Goal: Download file/media

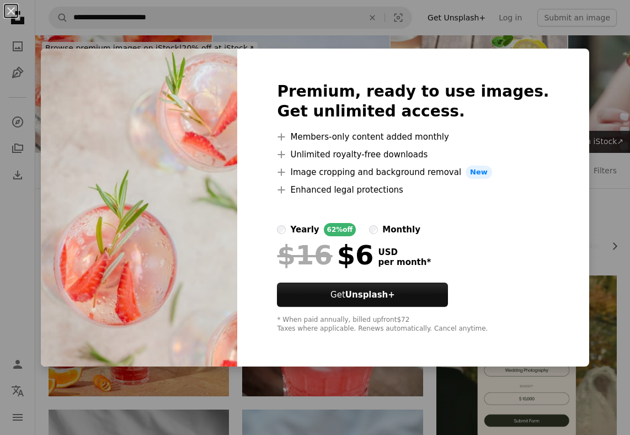
scroll to position [1251, 0]
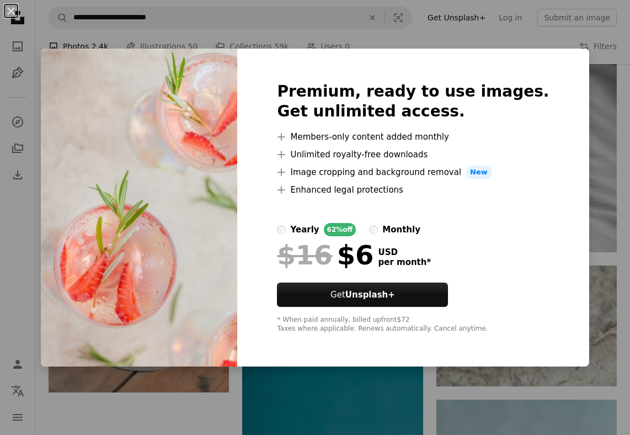
click at [456, 40] on div "An X shape Premium, ready to use images. Get unlimited access. A plus sign Memb…" at bounding box center [315, 217] width 630 height 435
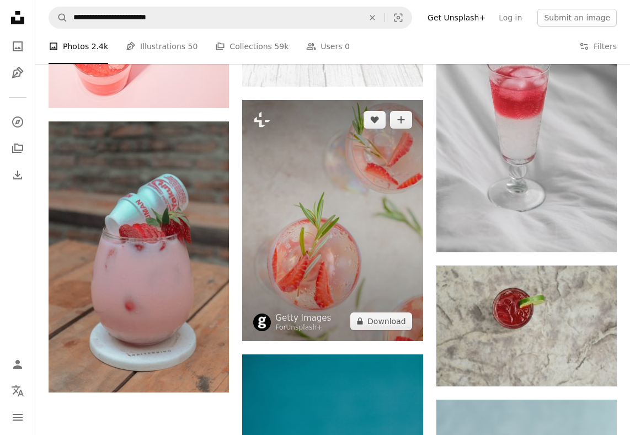
click at [328, 210] on img at bounding box center [332, 220] width 180 height 241
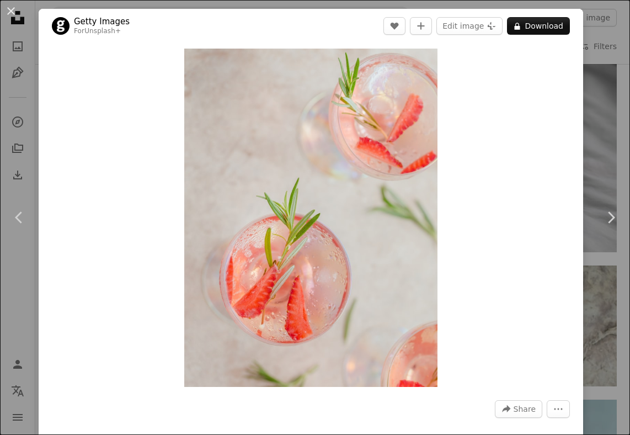
drag, startPoint x: 358, startPoint y: 200, endPoint x: 180, endPoint y: 1, distance: 267.4
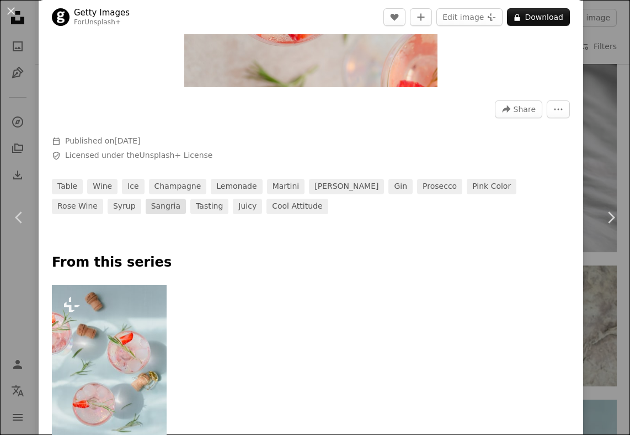
scroll to position [310, 0]
